Goal: Information Seeking & Learning: Learn about a topic

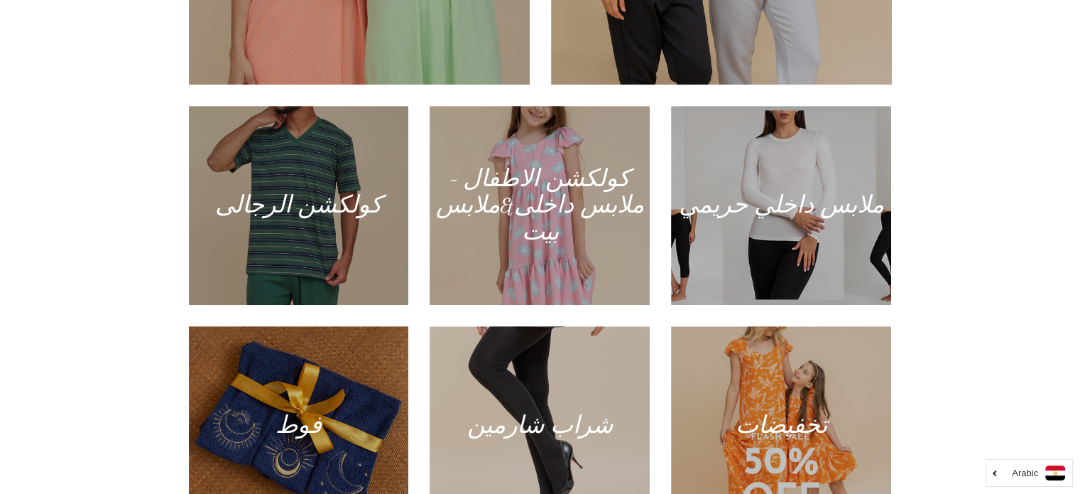
scroll to position [781, 0]
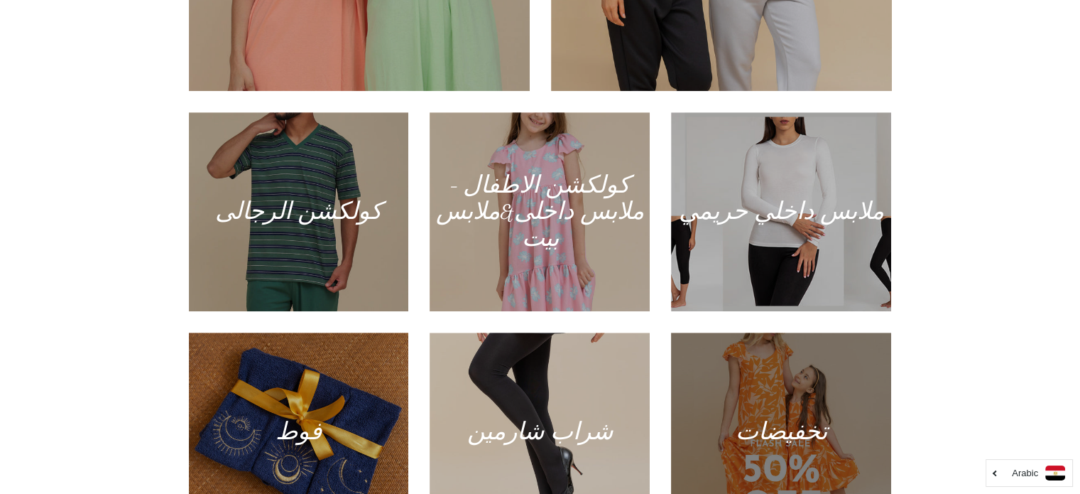
click at [817, 393] on div at bounding box center [781, 432] width 227 height 205
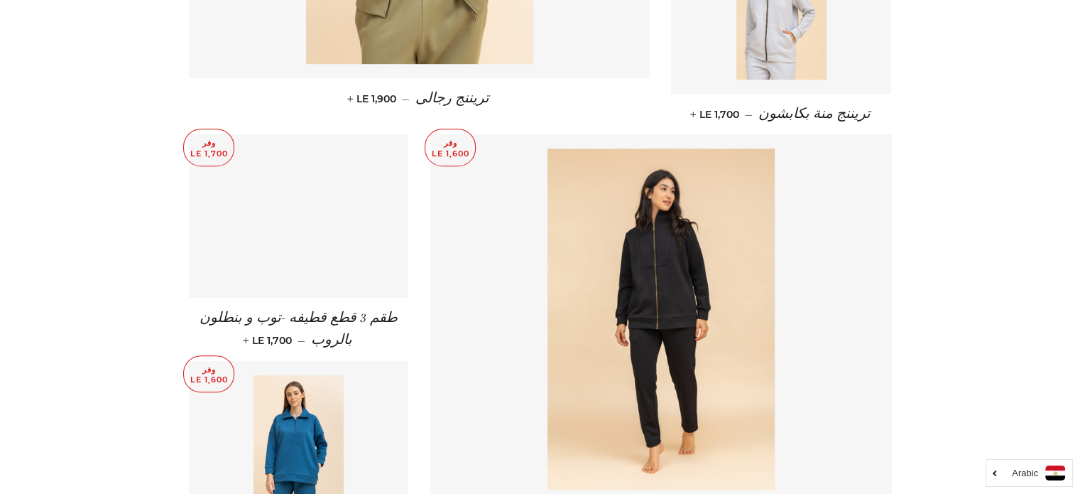
scroll to position [923, 0]
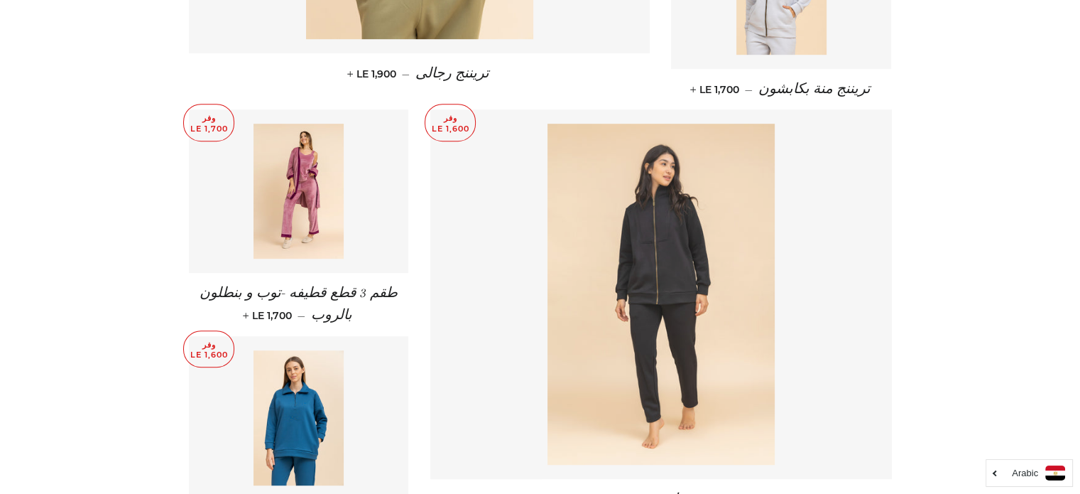
click at [653, 171] on img at bounding box center [661, 294] width 227 height 341
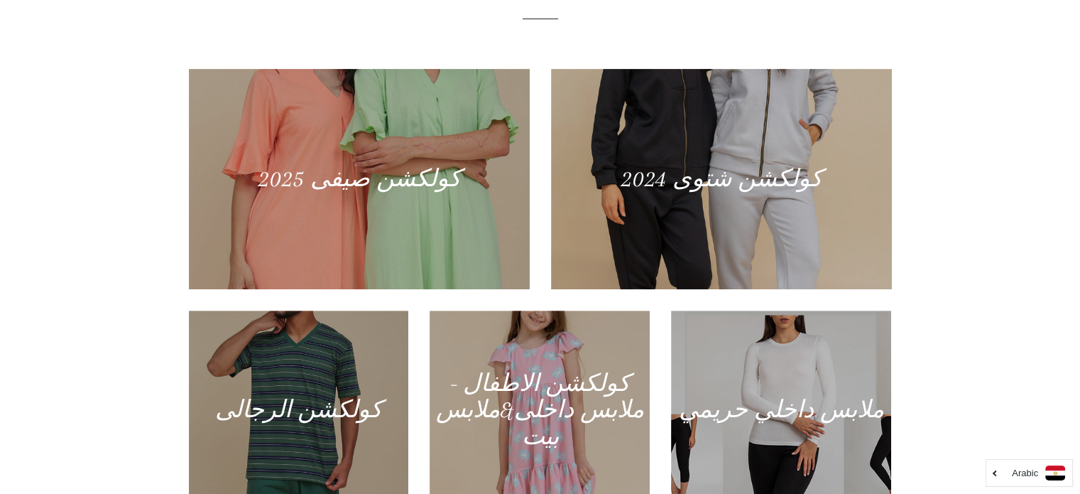
scroll to position [639, 0]
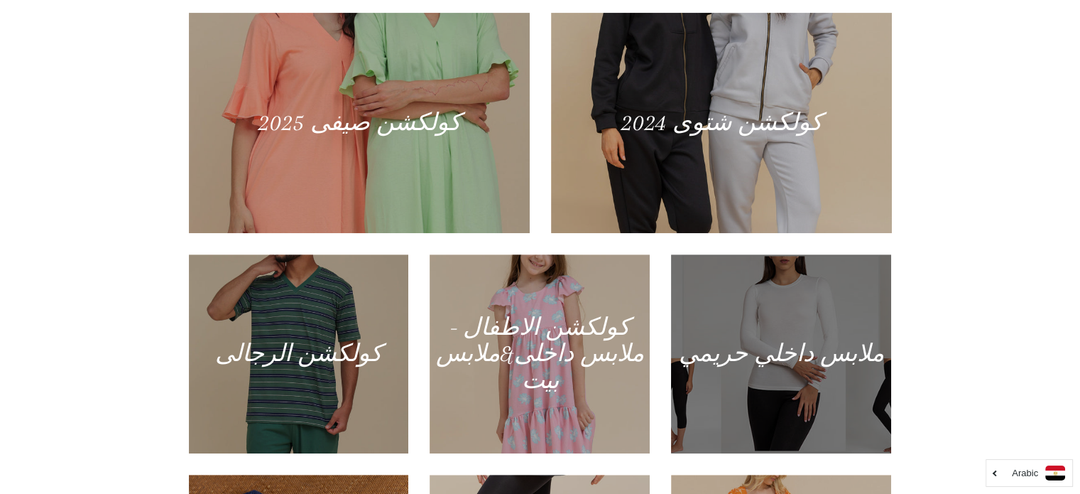
click at [797, 343] on div at bounding box center [781, 353] width 227 height 205
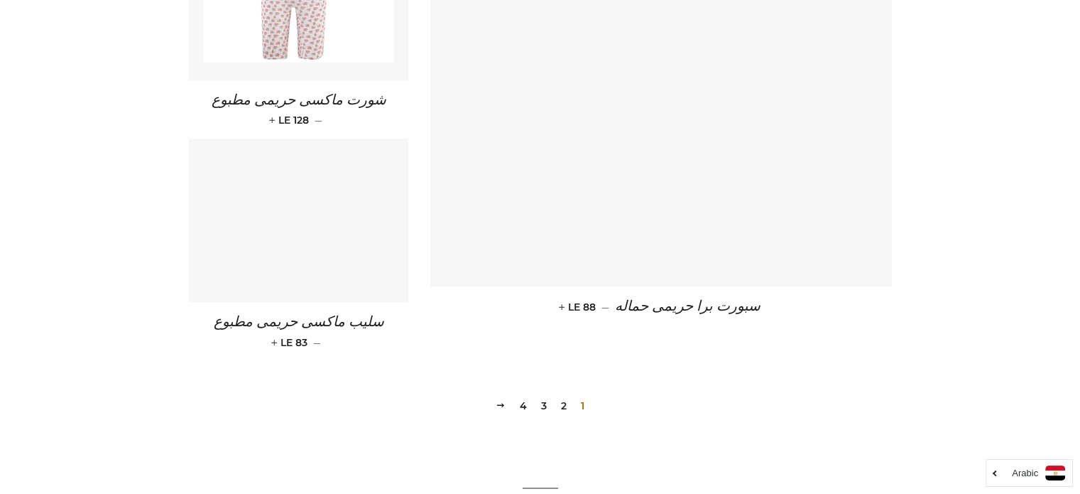
scroll to position [2060, 0]
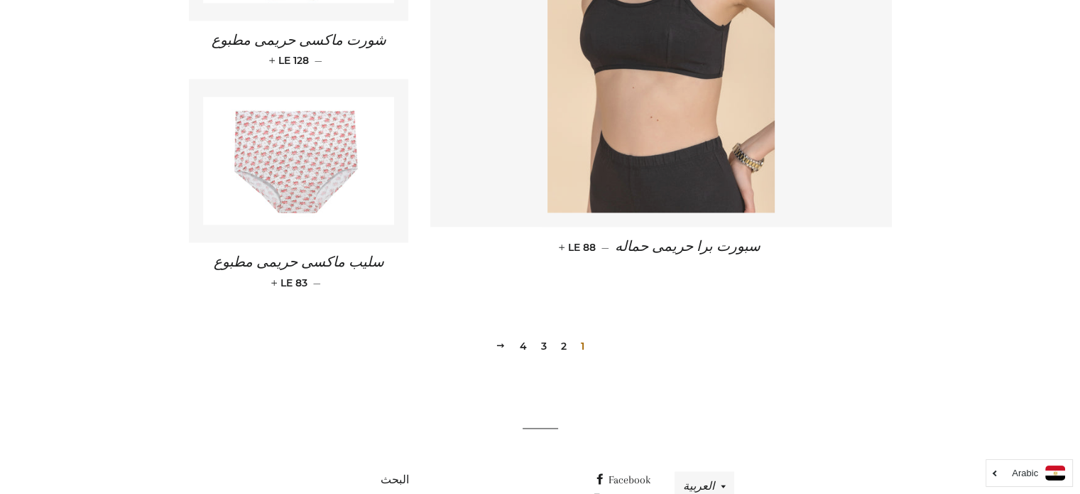
click at [746, 180] on img at bounding box center [661, 41] width 227 height 341
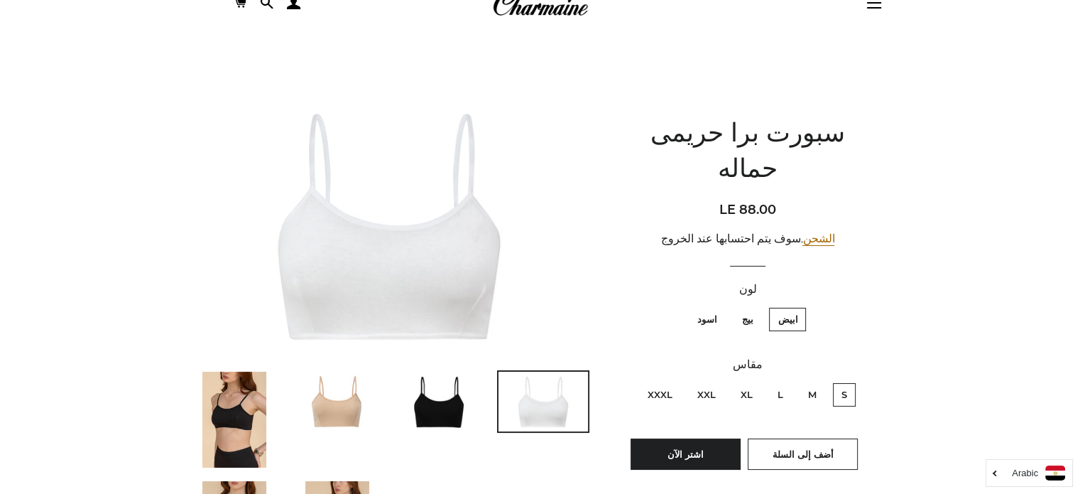
scroll to position [142, 0]
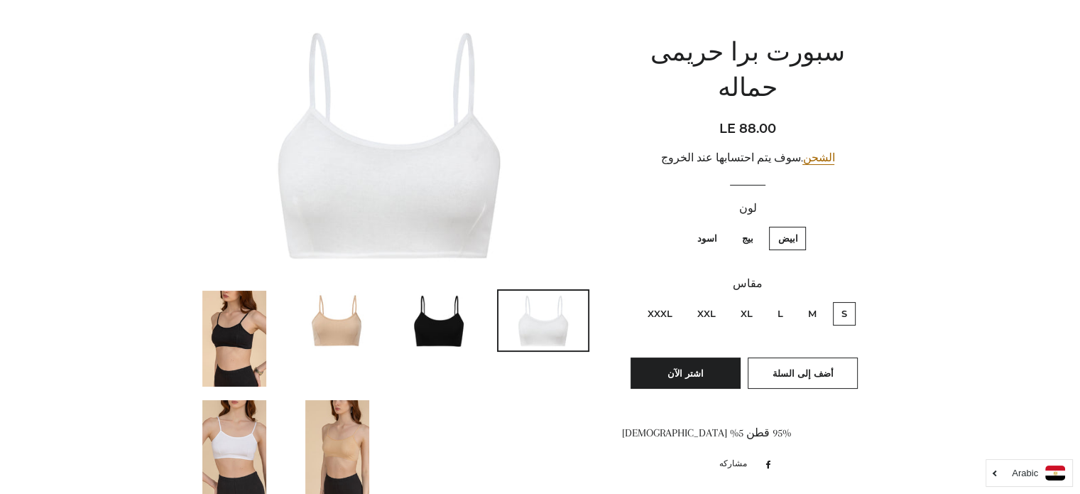
click at [315, 320] on img at bounding box center [337, 320] width 89 height 60
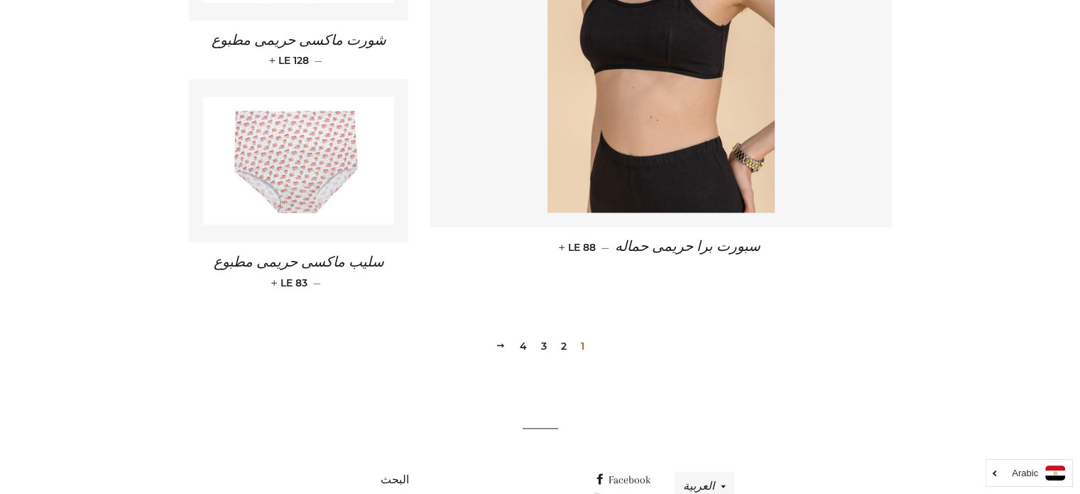
click at [564, 346] on link "2" at bounding box center [563, 345] width 17 height 21
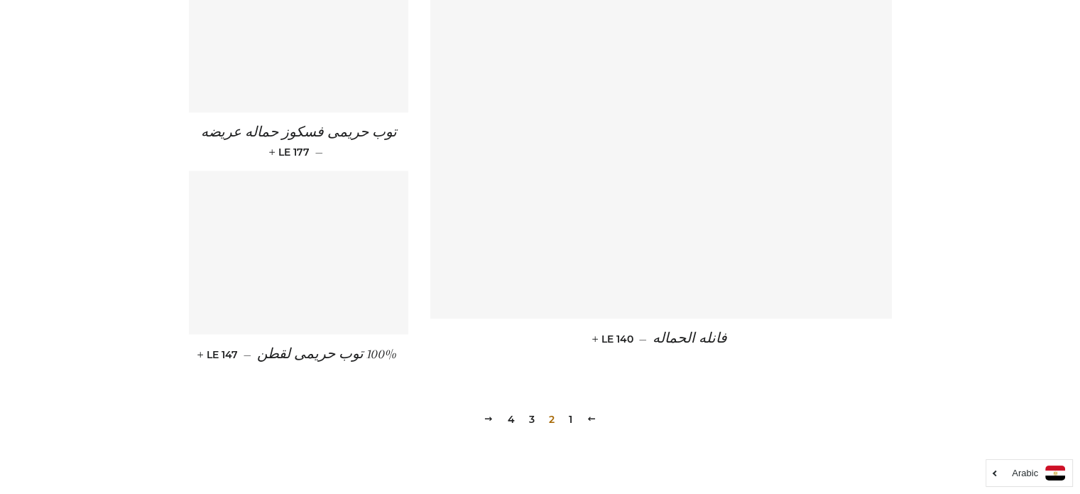
scroll to position [2131, 0]
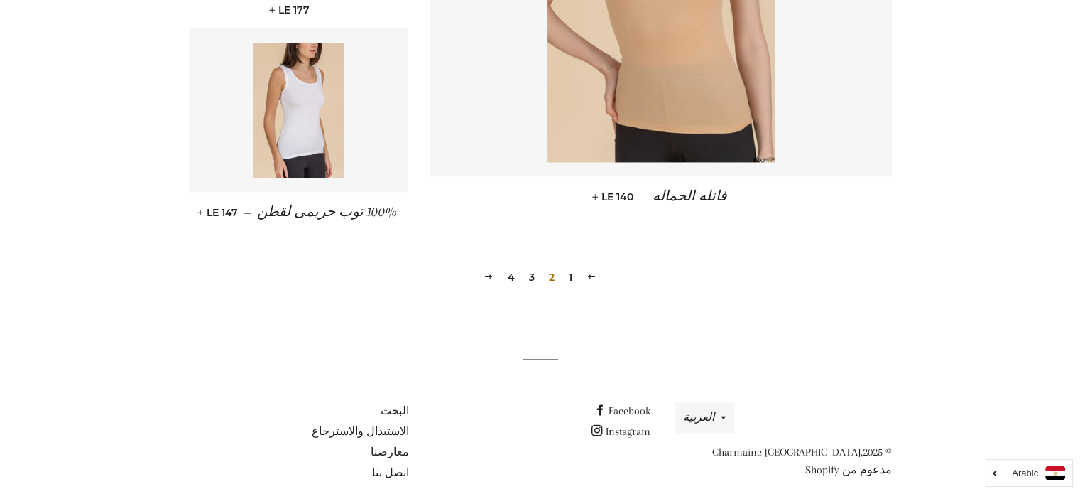
click at [530, 273] on link "3" at bounding box center [531, 276] width 17 height 21
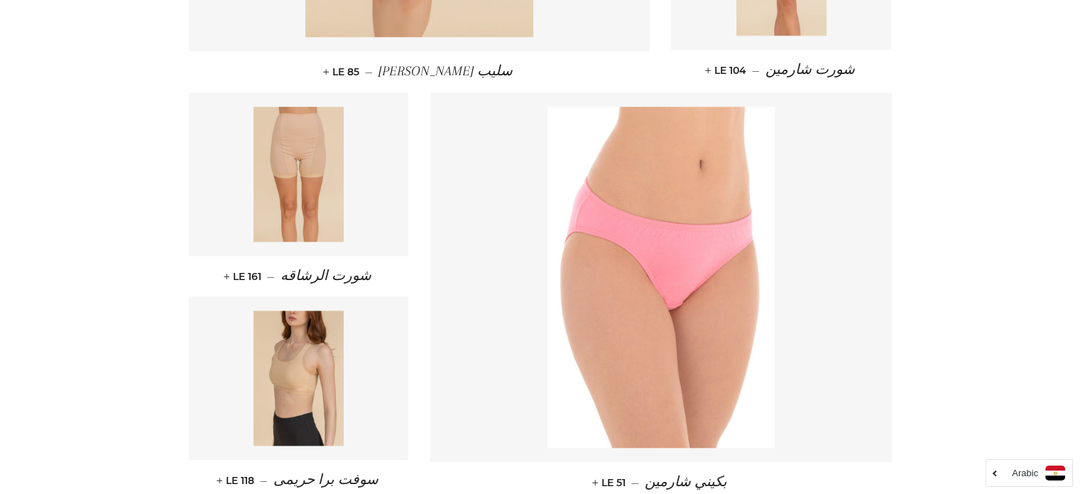
scroll to position [1918, 0]
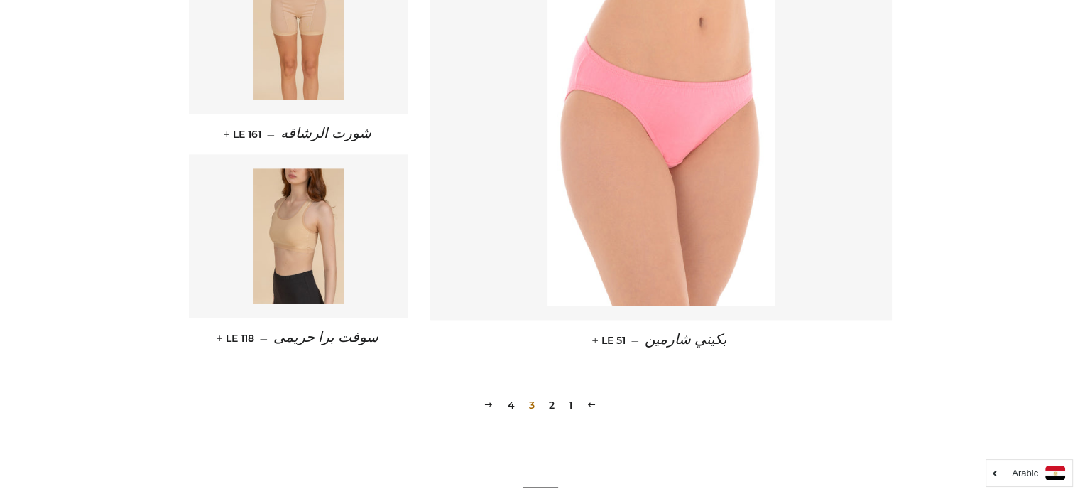
click at [510, 400] on link "4" at bounding box center [511, 404] width 18 height 21
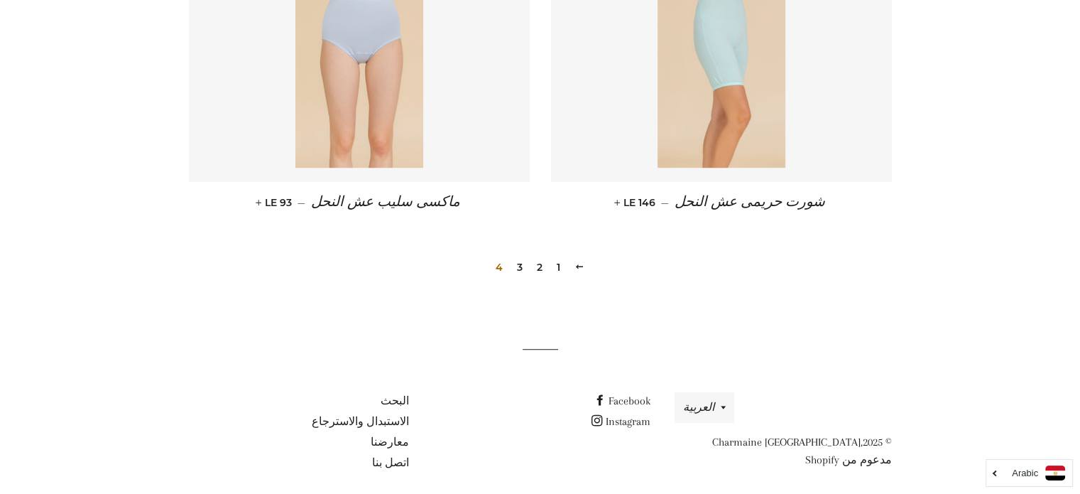
scroll to position [946, 0]
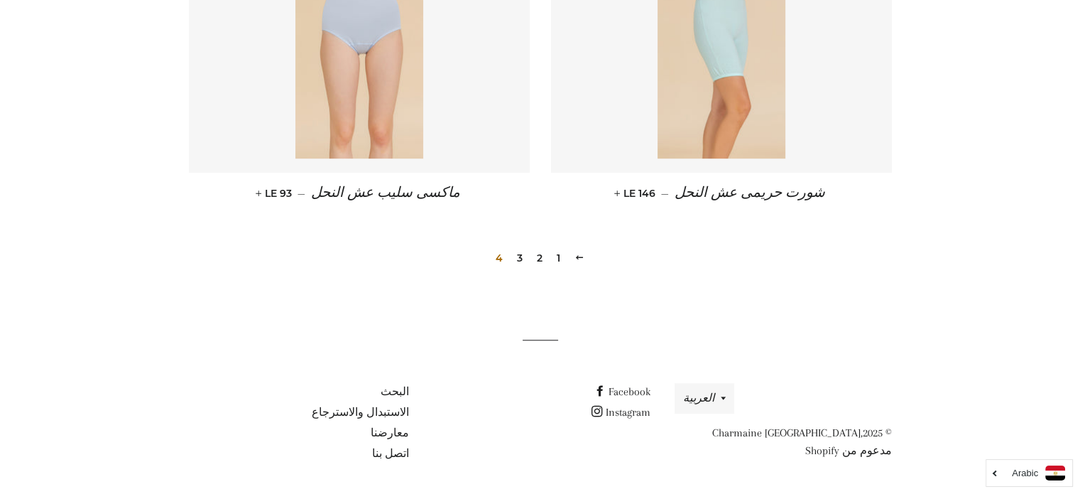
click at [555, 261] on link "1" at bounding box center [558, 257] width 15 height 21
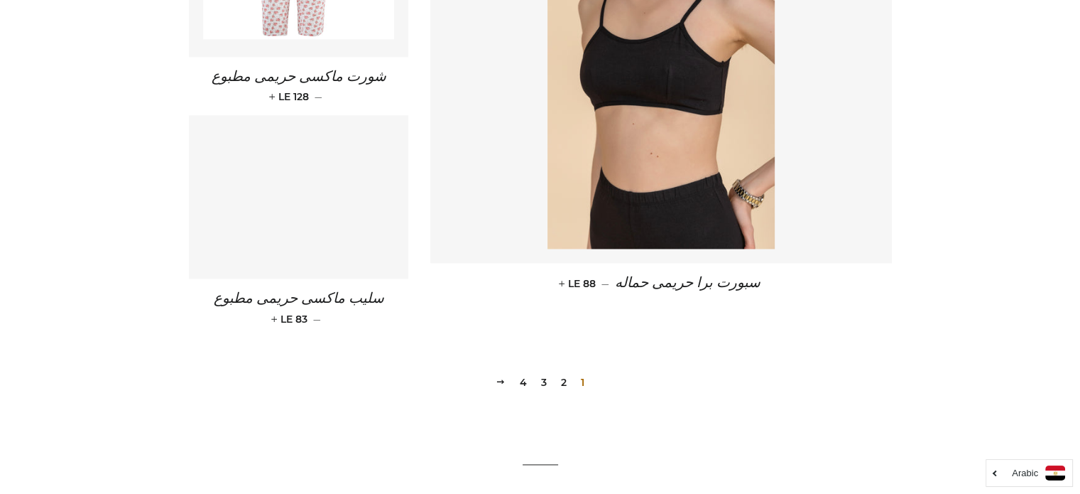
scroll to position [1793, 0]
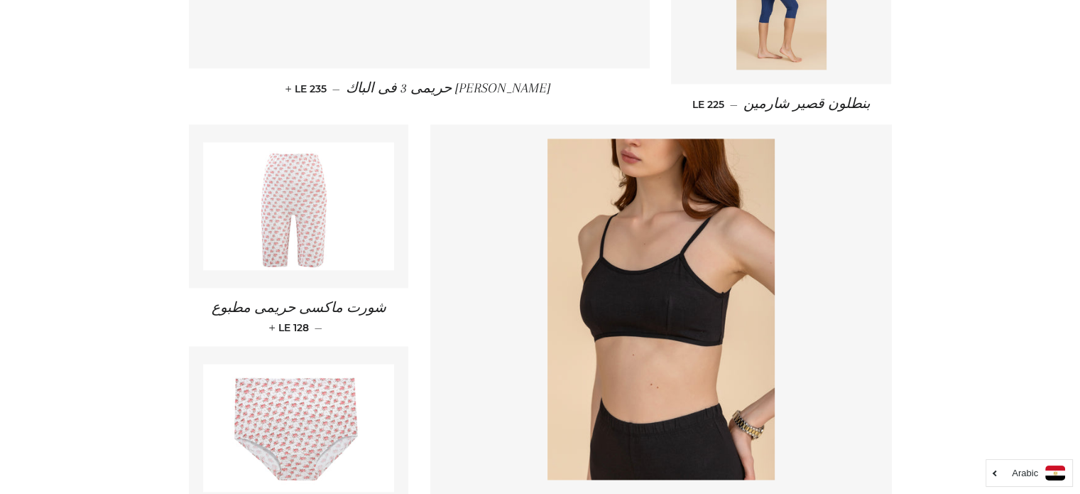
click at [257, 190] on img at bounding box center [299, 206] width 192 height 128
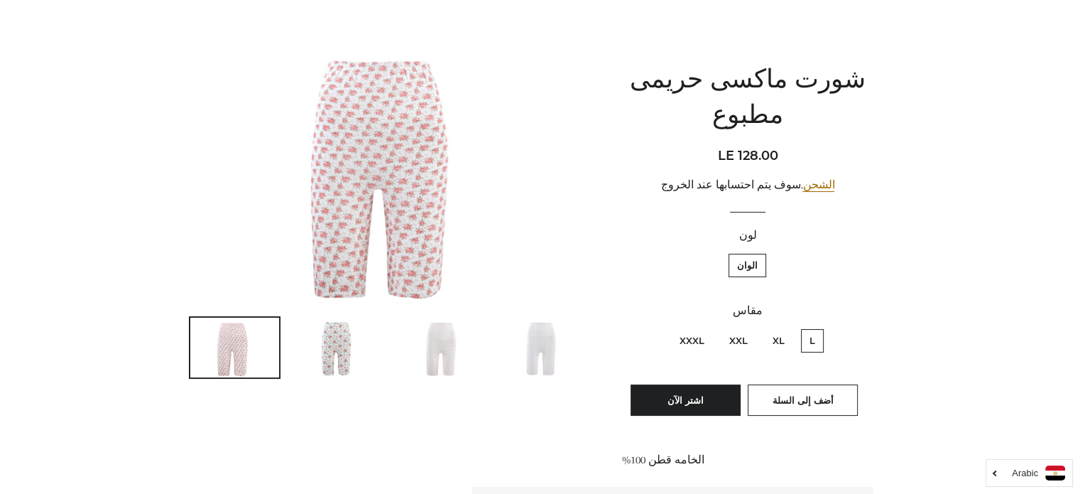
scroll to position [213, 0]
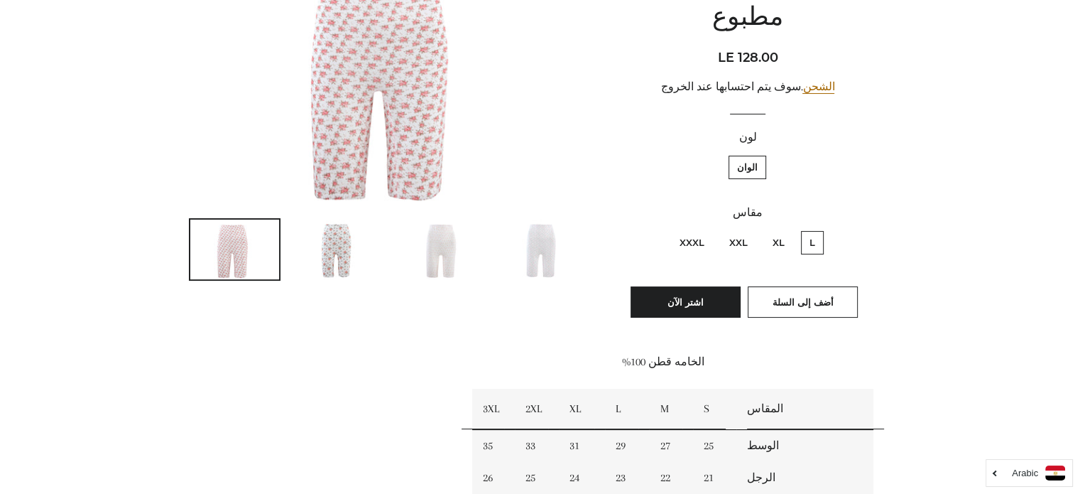
click at [350, 264] on img at bounding box center [337, 249] width 89 height 60
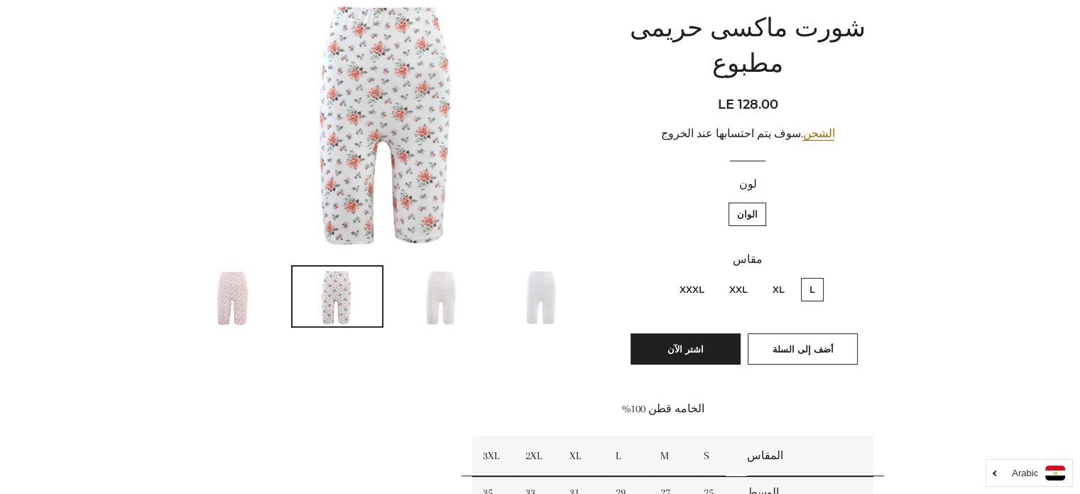
scroll to position [142, 0]
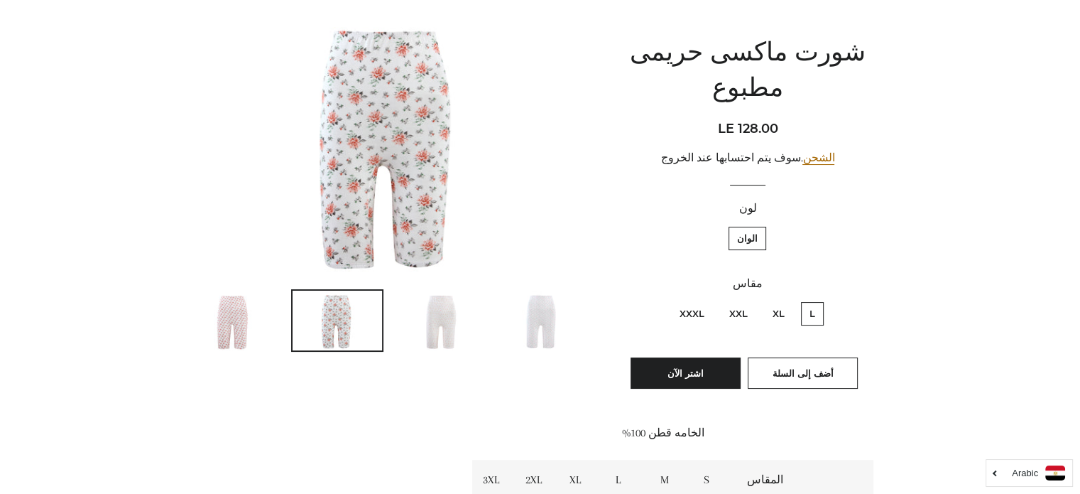
click at [442, 327] on img at bounding box center [440, 320] width 89 height 60
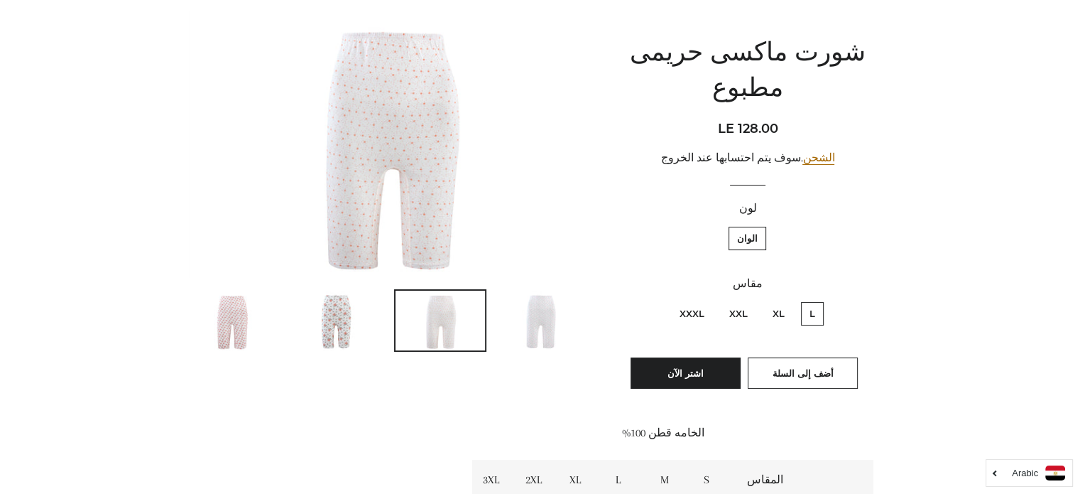
click at [566, 317] on img at bounding box center [543, 320] width 89 height 60
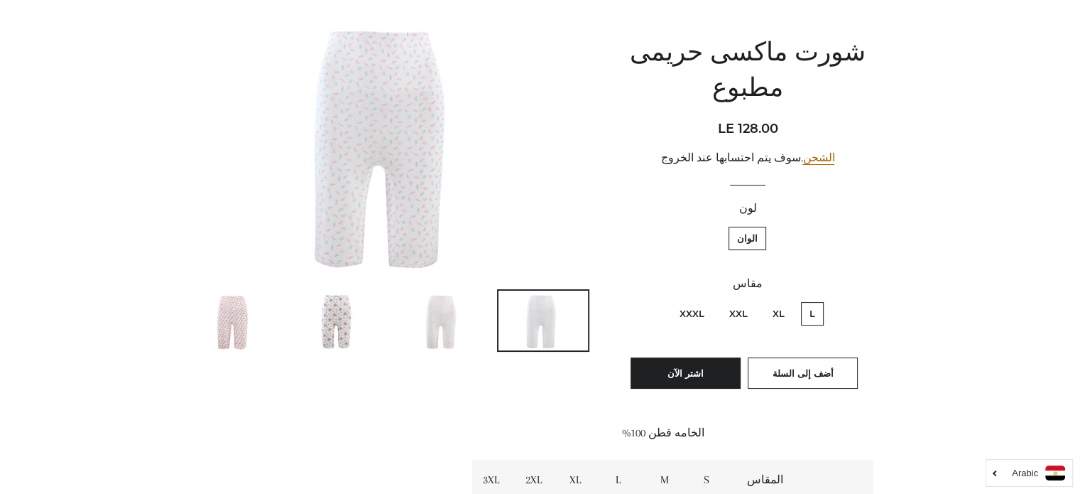
click at [328, 323] on img at bounding box center [337, 320] width 89 height 60
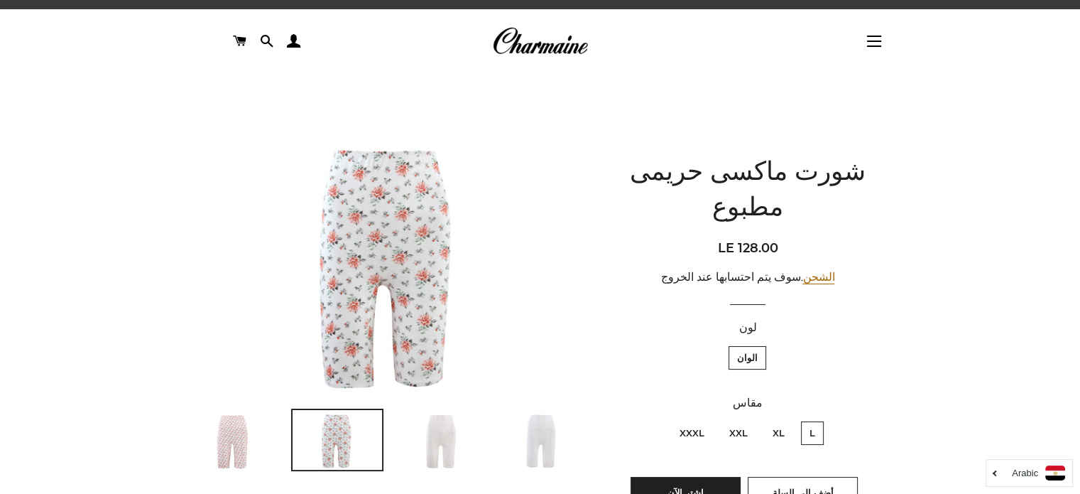
scroll to position [0, 0]
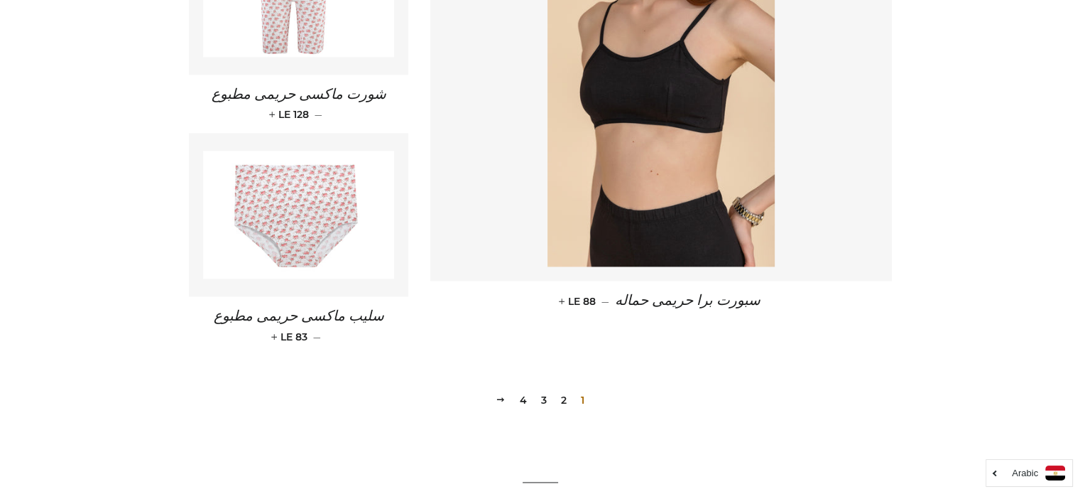
scroll to position [2077, 0]
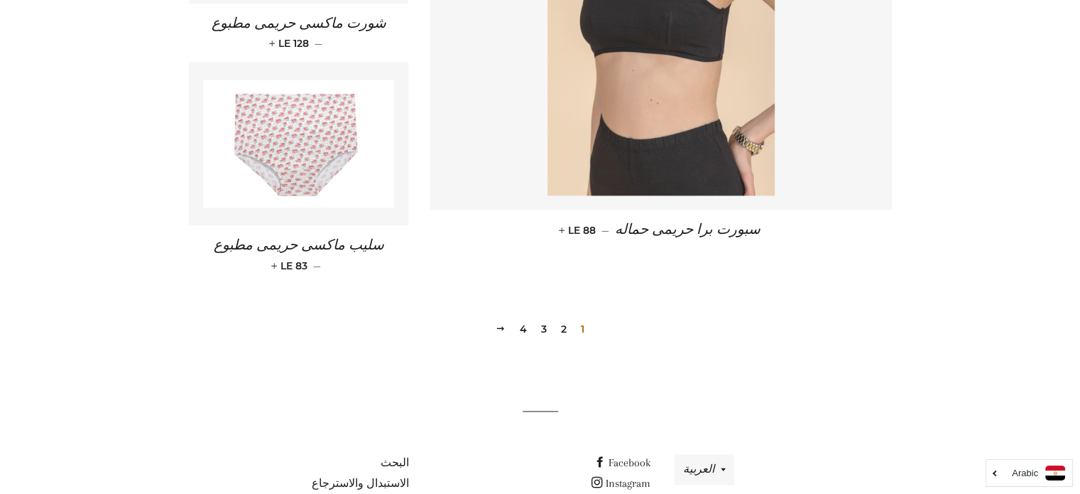
click at [693, 129] on img at bounding box center [661, 24] width 227 height 341
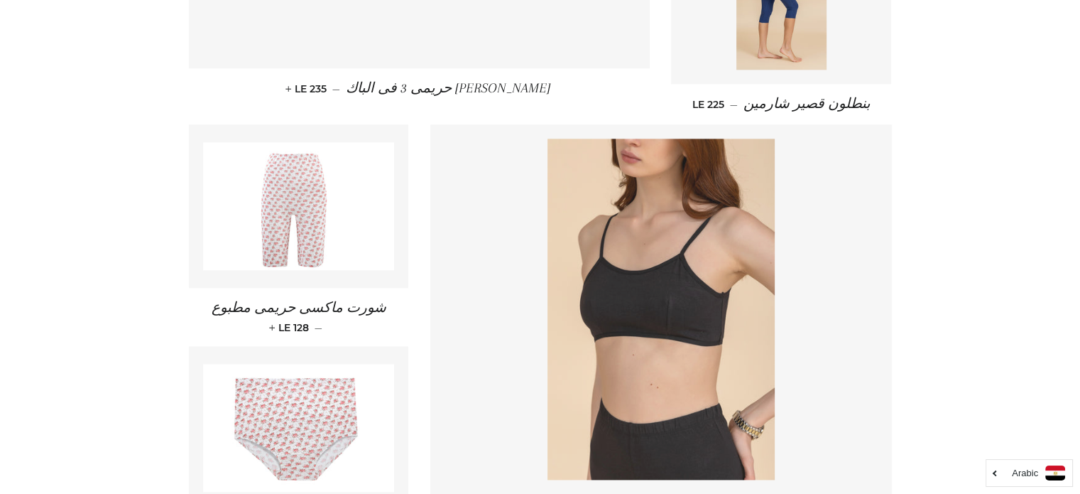
scroll to position [2006, 0]
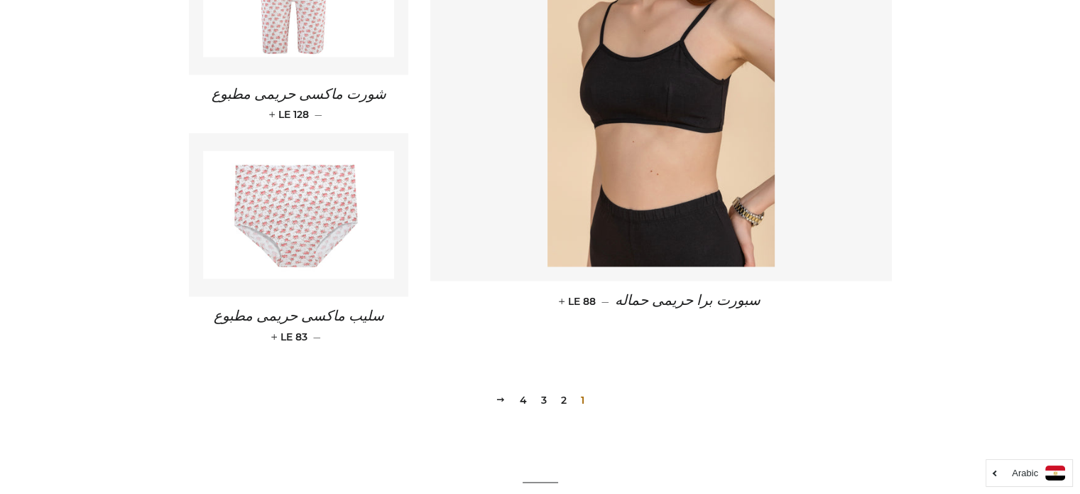
click at [560, 394] on link "2" at bounding box center [563, 399] width 17 height 21
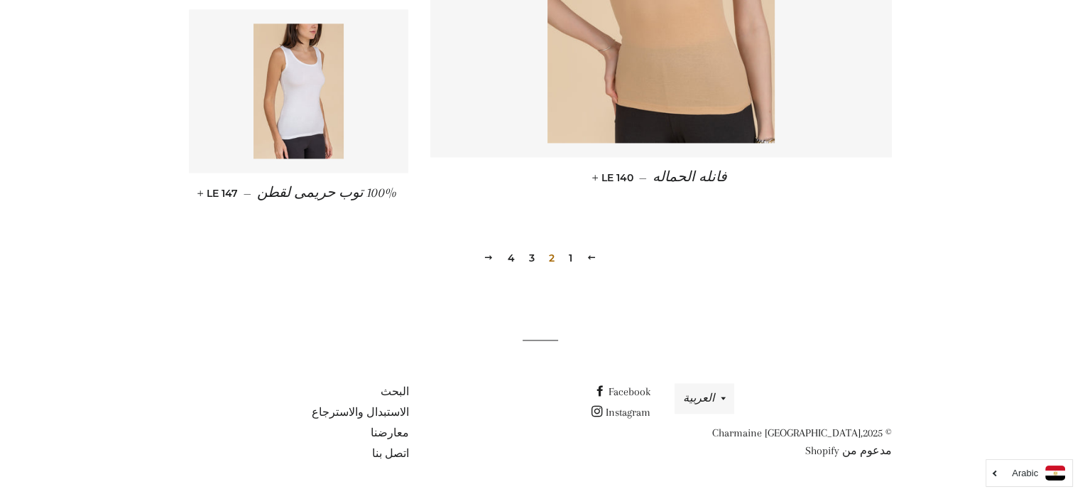
scroll to position [2151, 0]
click at [531, 259] on link "3" at bounding box center [531, 256] width 17 height 21
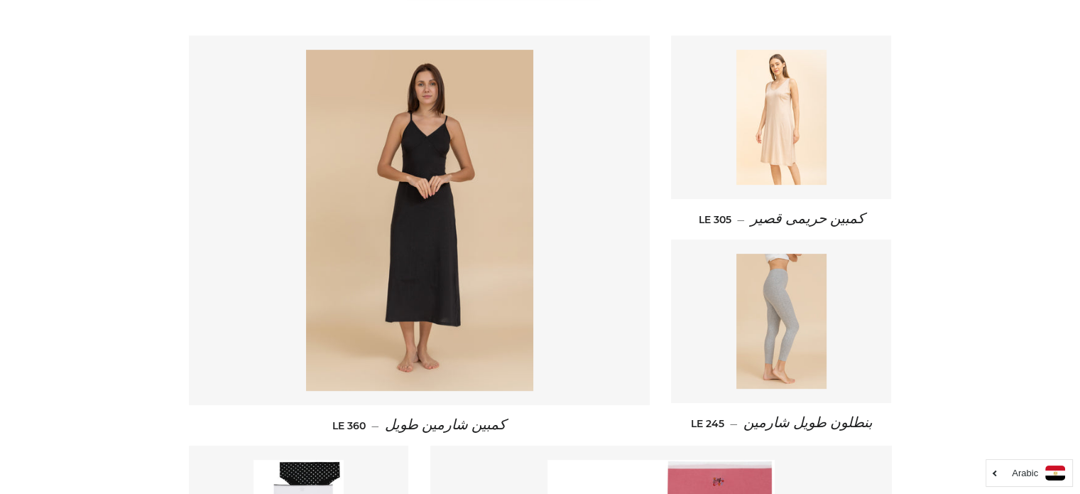
scroll to position [710, 0]
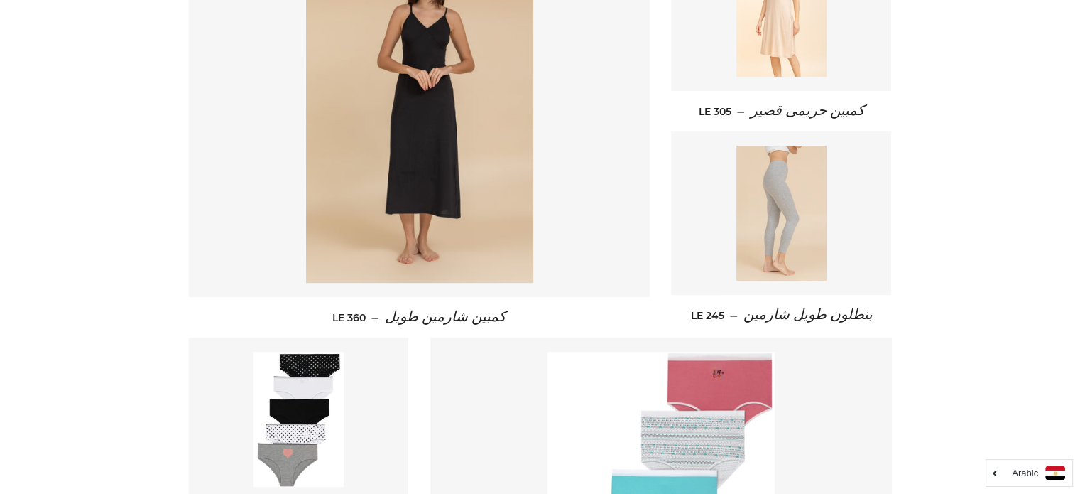
click at [796, 266] on img at bounding box center [781, 213] width 90 height 135
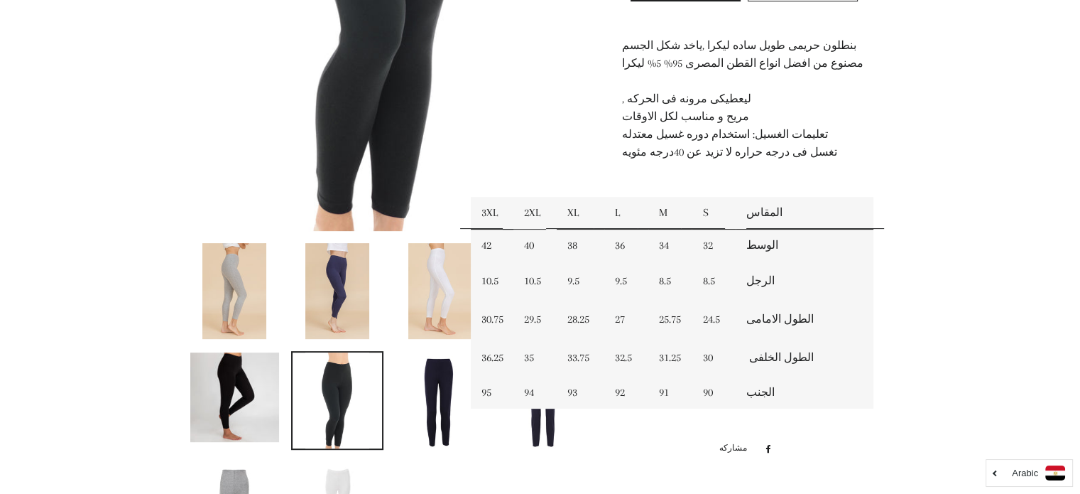
scroll to position [568, 0]
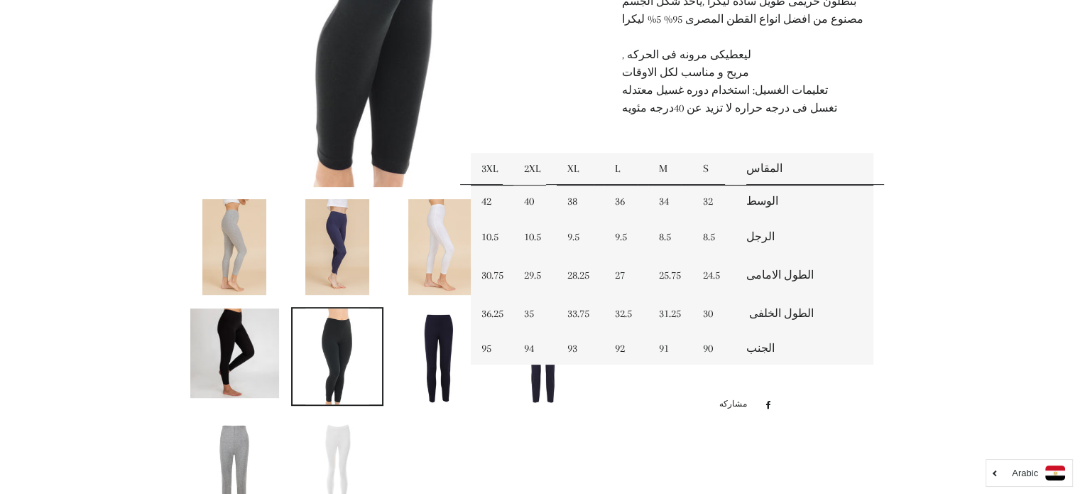
click at [337, 243] on img at bounding box center [337, 247] width 64 height 96
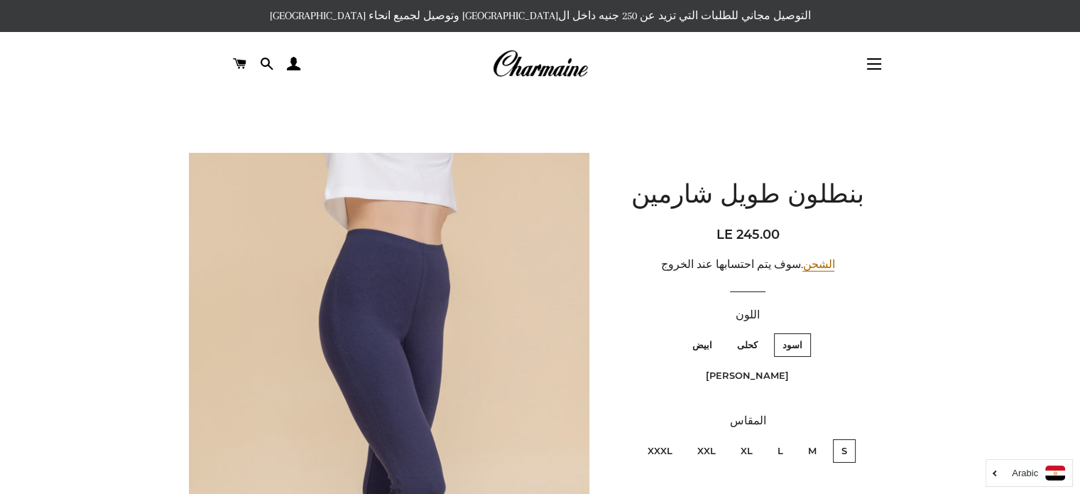
scroll to position [0, 0]
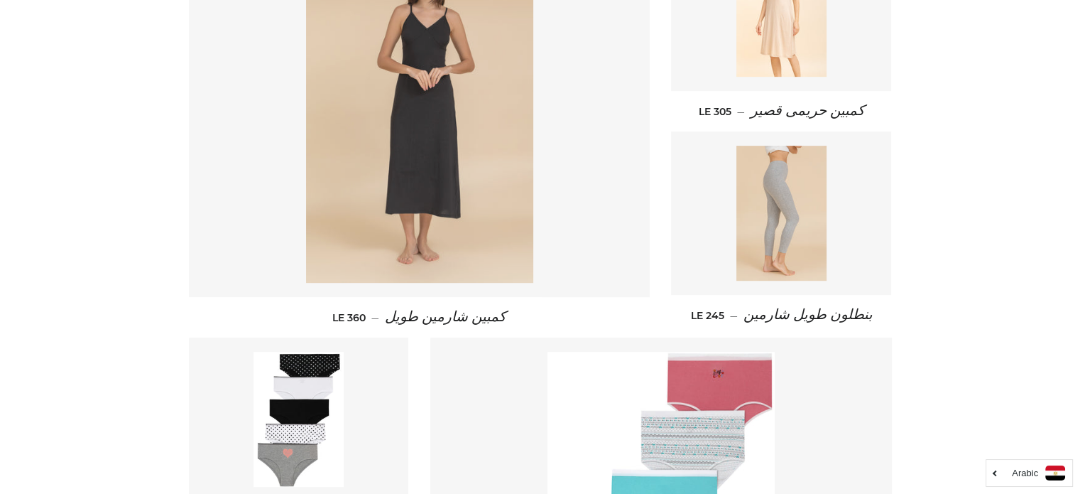
click at [459, 101] on img at bounding box center [419, 112] width 227 height 341
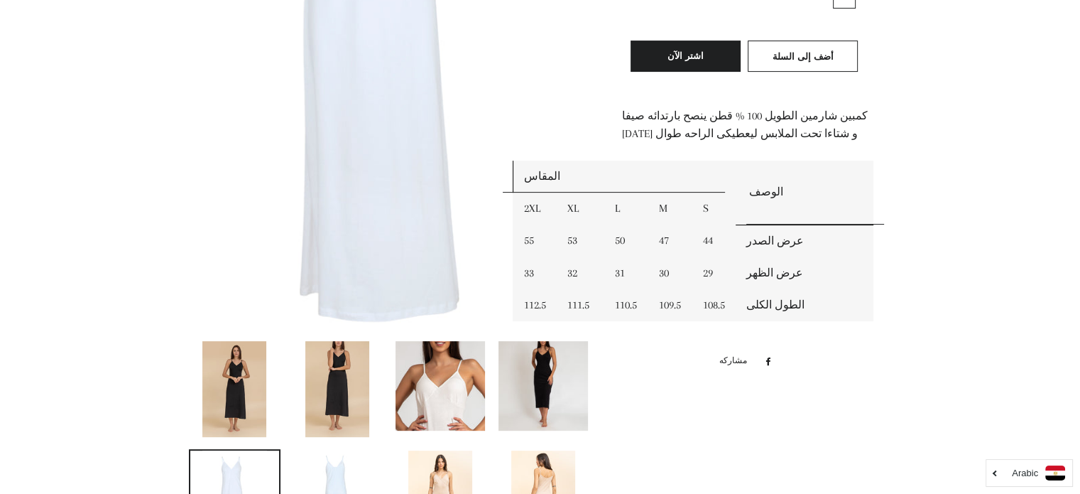
scroll to position [426, 0]
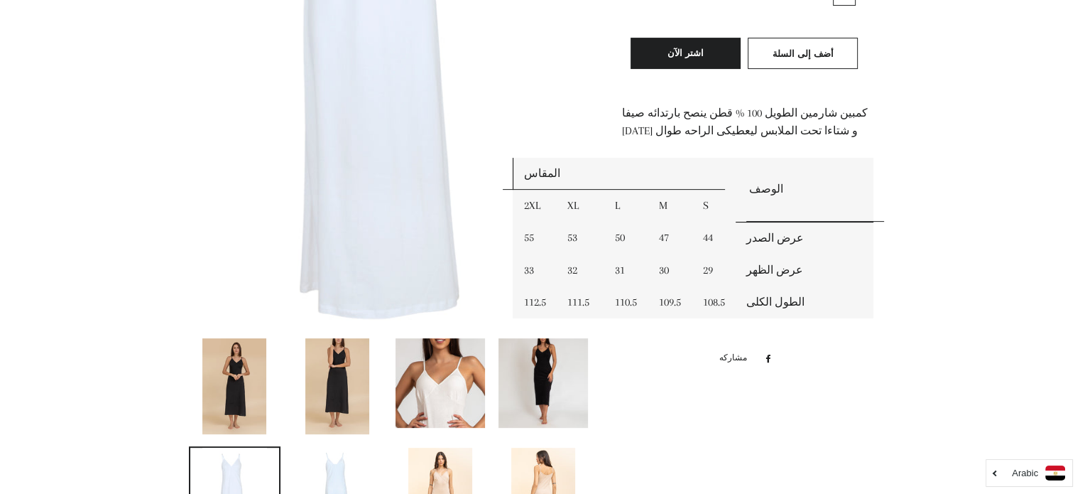
click at [464, 363] on img at bounding box center [440, 382] width 89 height 89
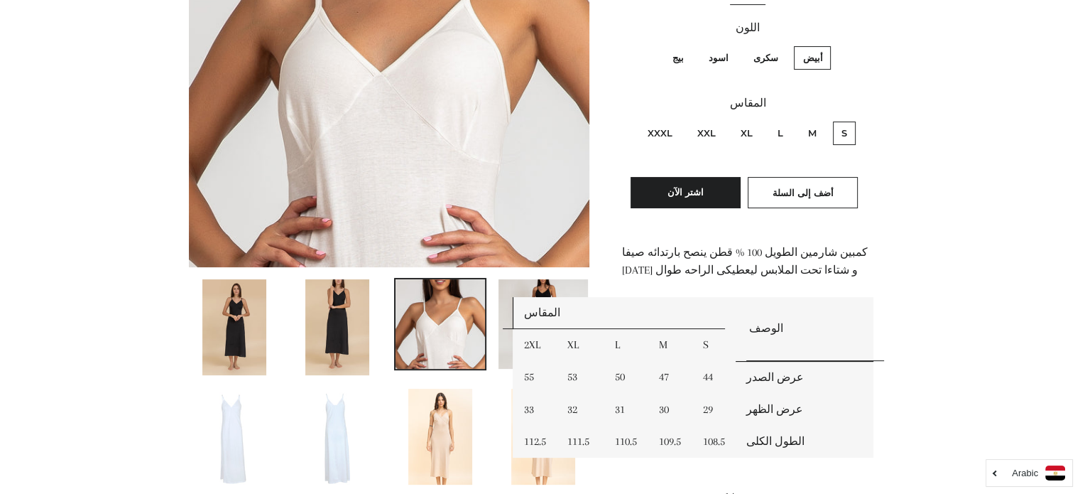
scroll to position [330, 0]
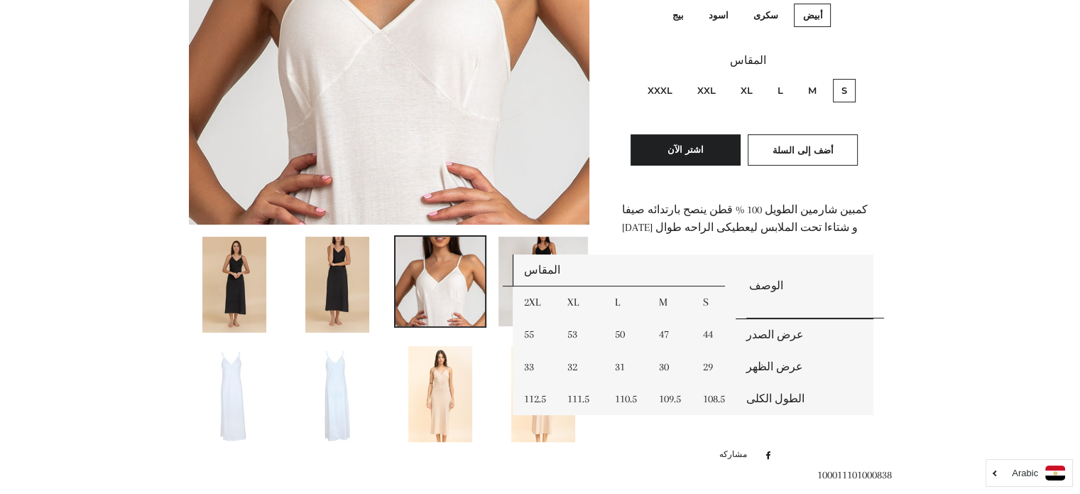
click at [443, 391] on img at bounding box center [440, 394] width 64 height 96
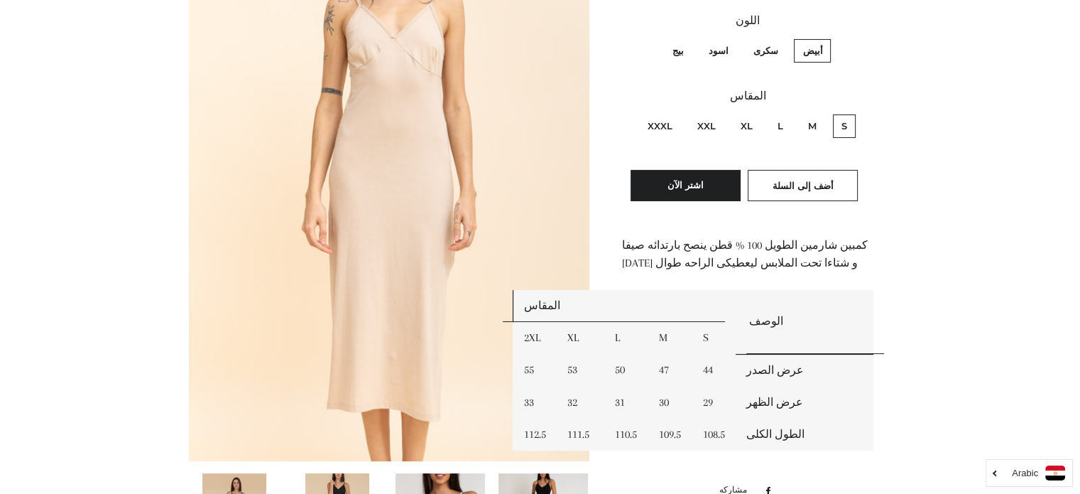
scroll to position [401, 0]
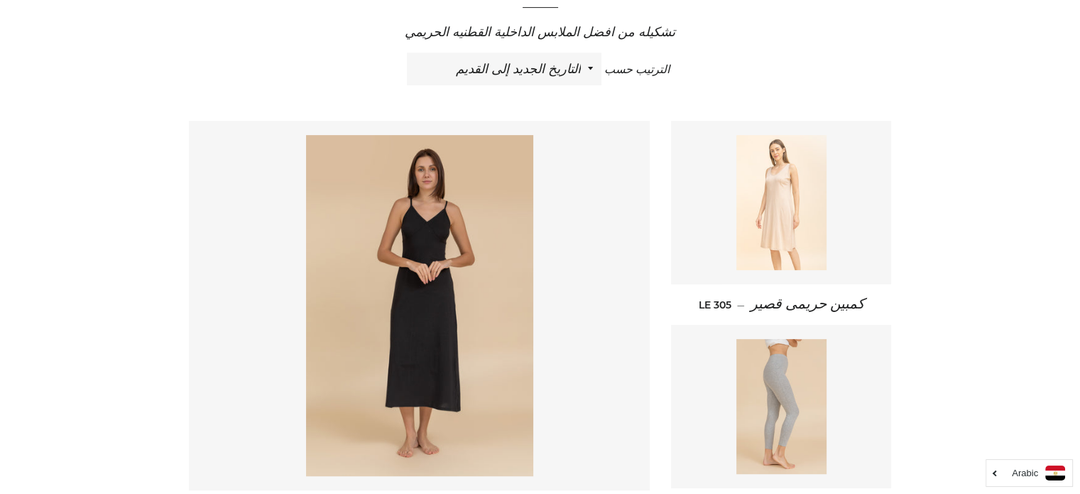
scroll to position [568, 0]
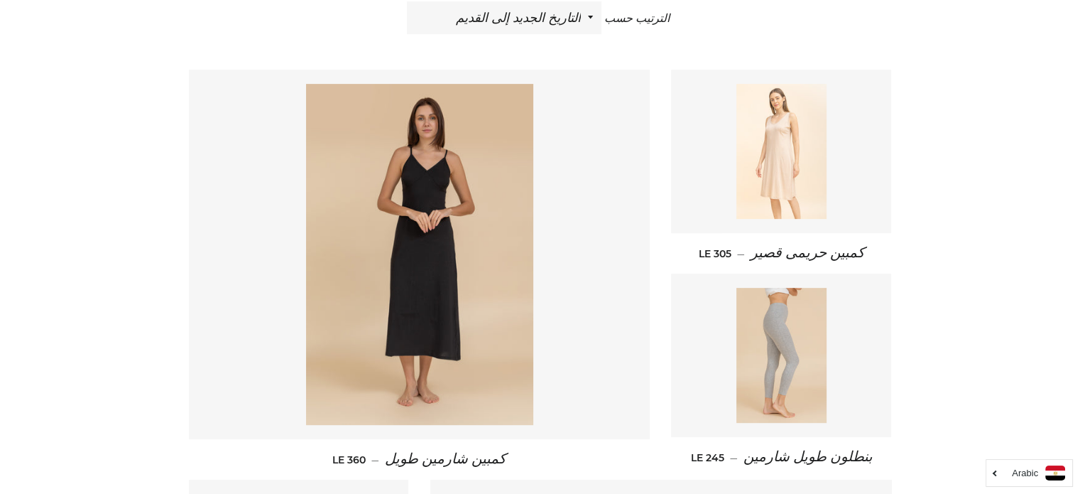
click at [761, 216] on img at bounding box center [781, 151] width 90 height 135
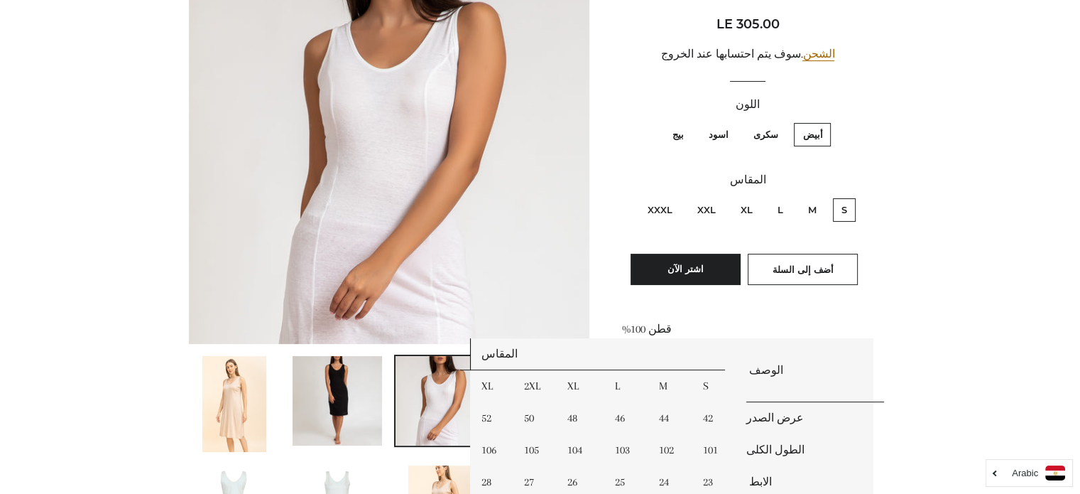
scroll to position [284, 0]
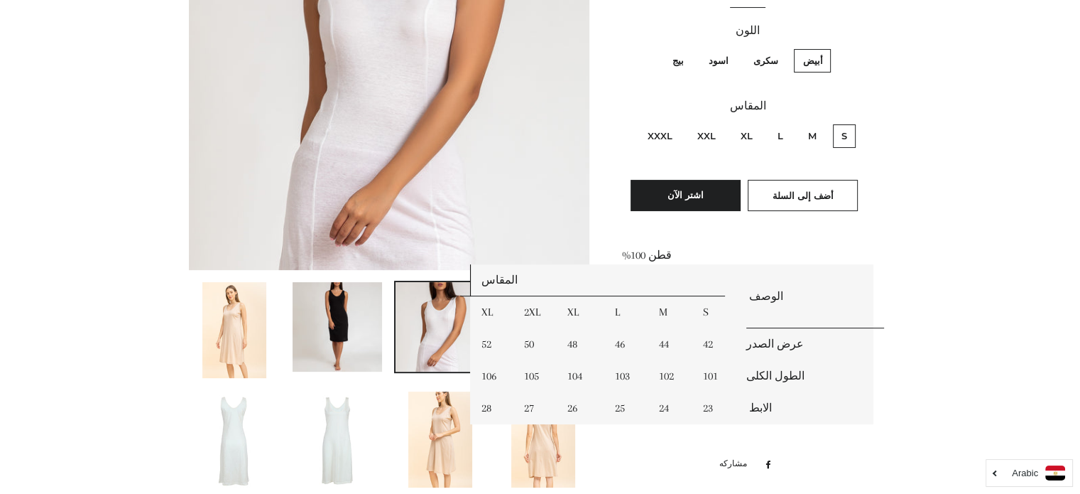
click at [341, 305] on img at bounding box center [337, 326] width 89 height 89
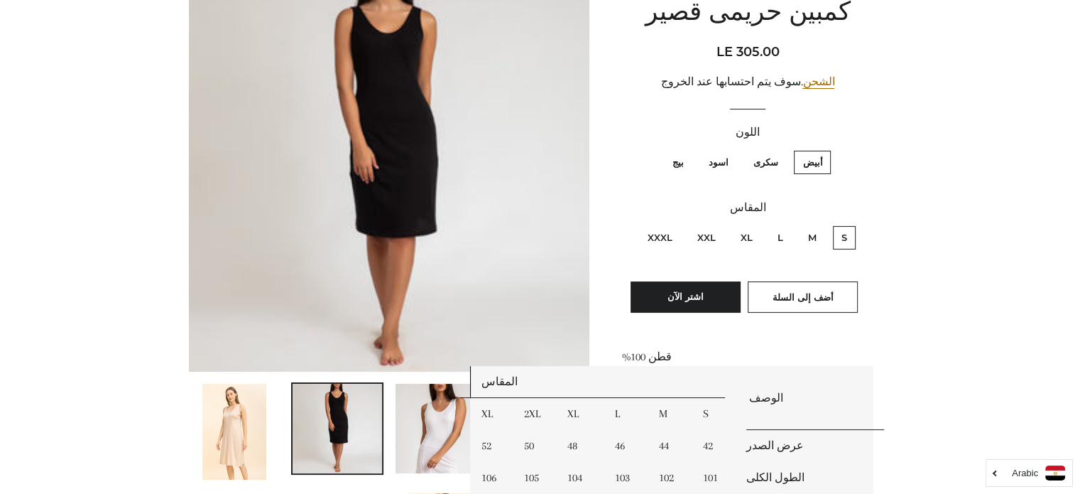
scroll to position [330, 0]
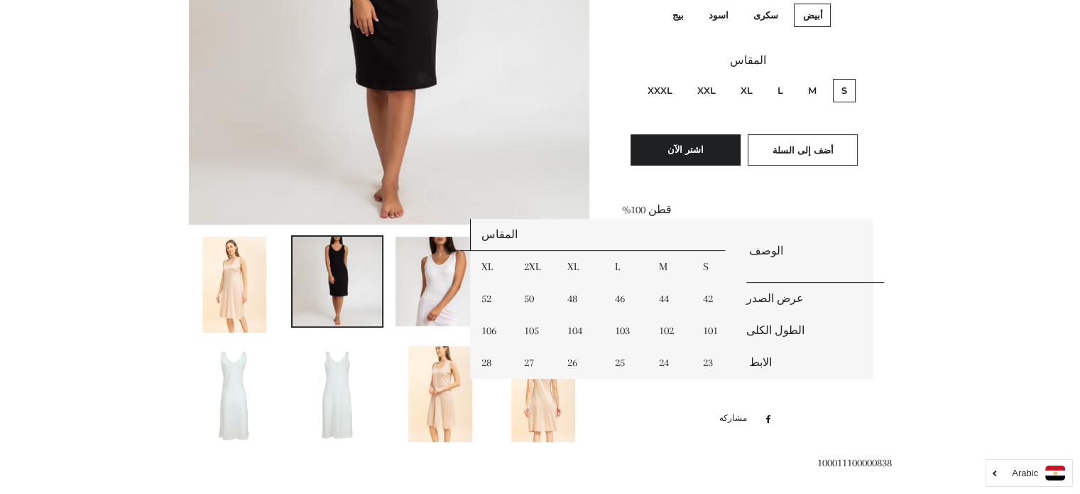
click at [558, 410] on img at bounding box center [543, 394] width 64 height 96
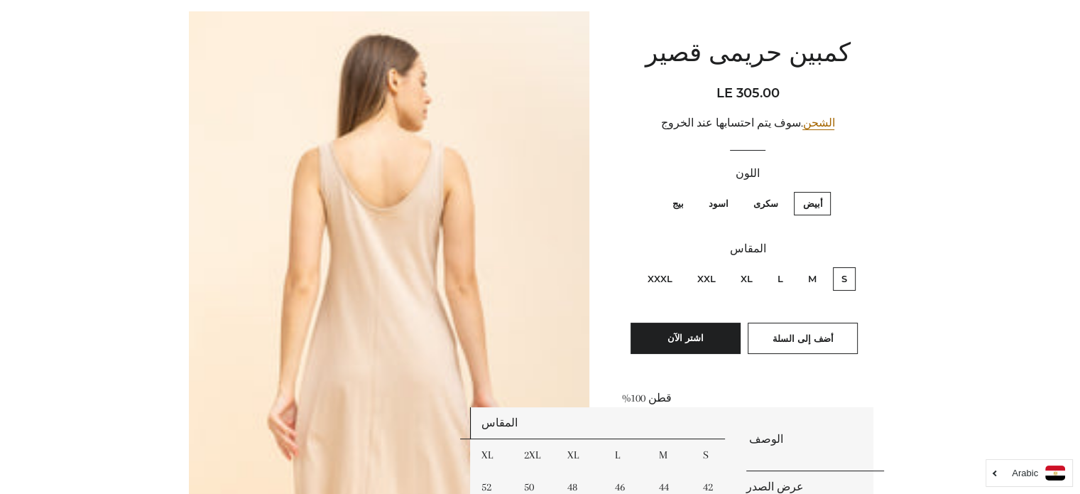
scroll to position [116, 0]
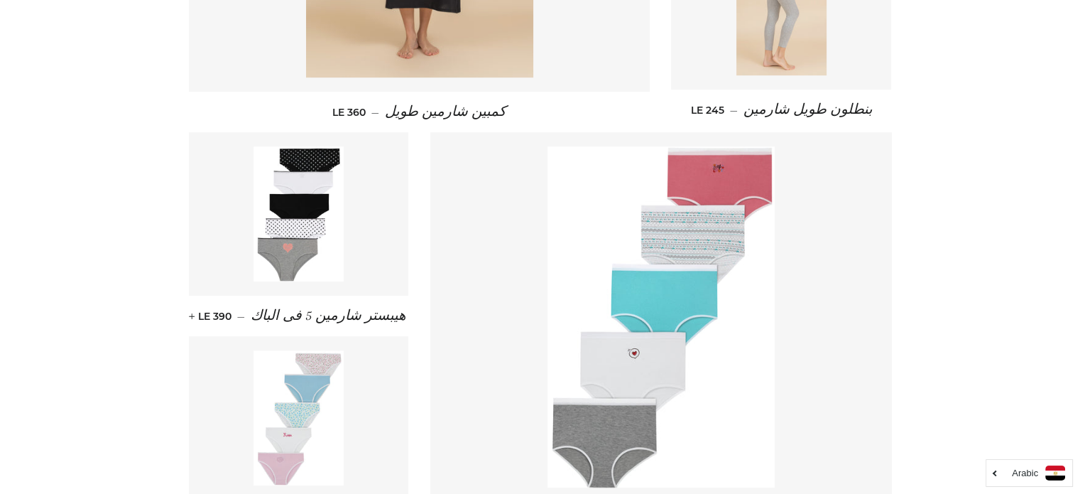
scroll to position [923, 0]
